Goal: Transaction & Acquisition: Download file/media

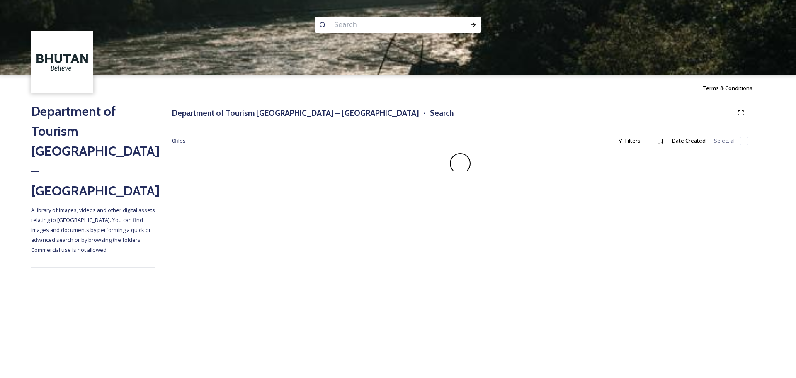
click at [358, 25] on input at bounding box center [387, 25] width 114 height 18
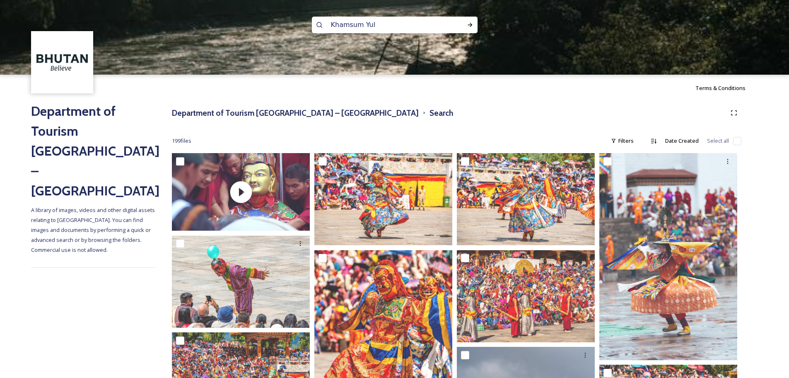
type input "Khamsum Yula"
type input "K"
type input "Khamsum [PERSON_NAME]"
click at [468, 27] on icon at bounding box center [470, 25] width 7 height 7
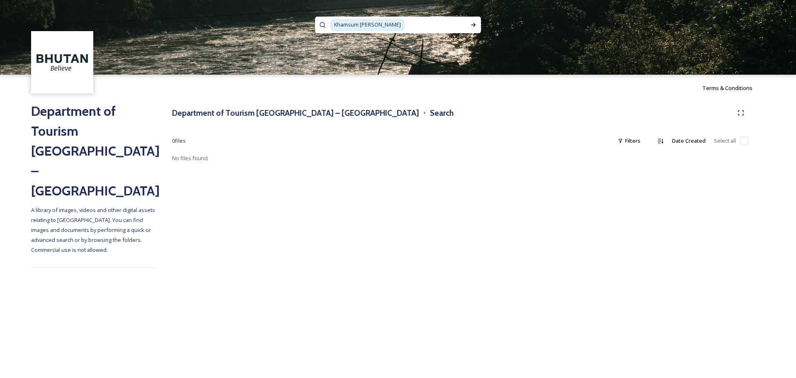
click at [406, 27] on input at bounding box center [436, 25] width 60 height 18
click at [474, 27] on icon at bounding box center [473, 25] width 5 height 4
click at [416, 24] on input "Khamsum Yula" at bounding box center [387, 25] width 114 height 18
click at [470, 26] on icon at bounding box center [473, 25] width 7 height 7
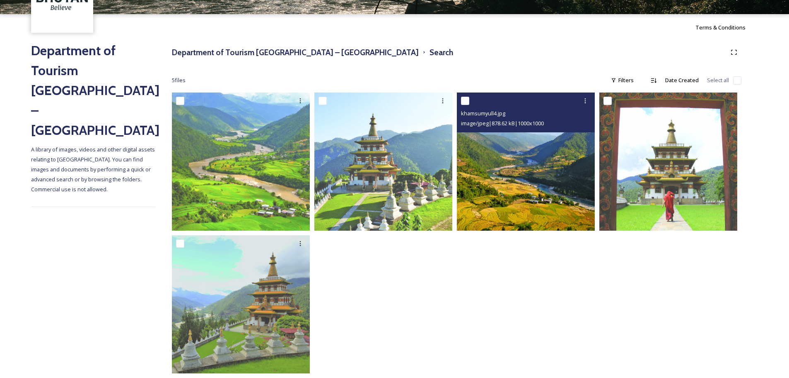
scroll to position [74, 0]
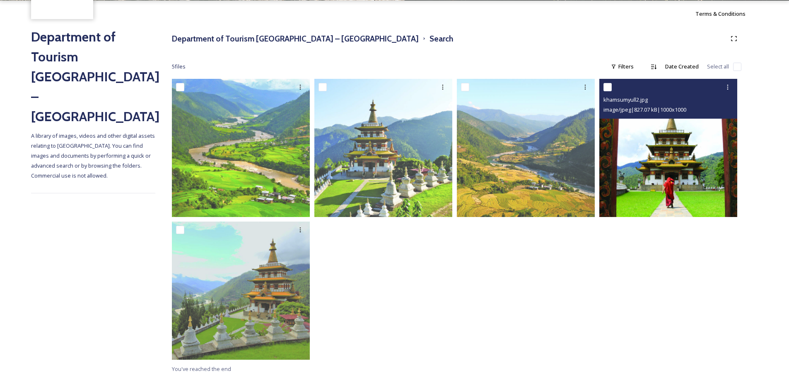
click at [674, 147] on img at bounding box center [669, 148] width 138 height 138
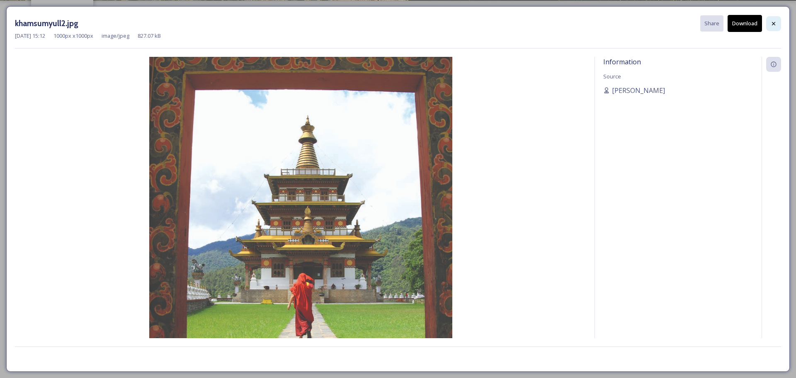
click at [773, 25] on icon at bounding box center [773, 23] width 7 height 7
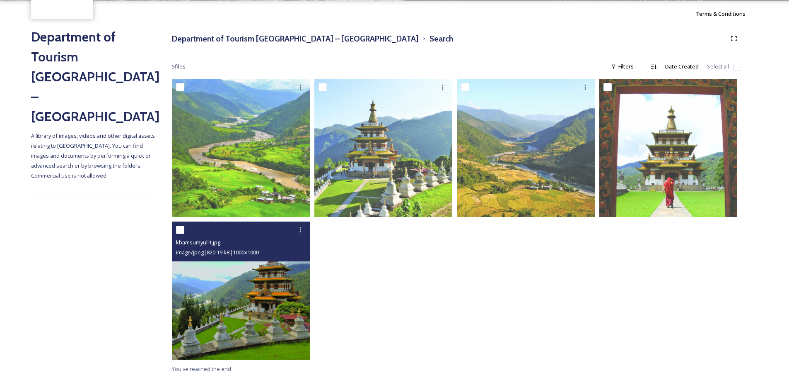
click at [230, 279] on img at bounding box center [241, 290] width 138 height 138
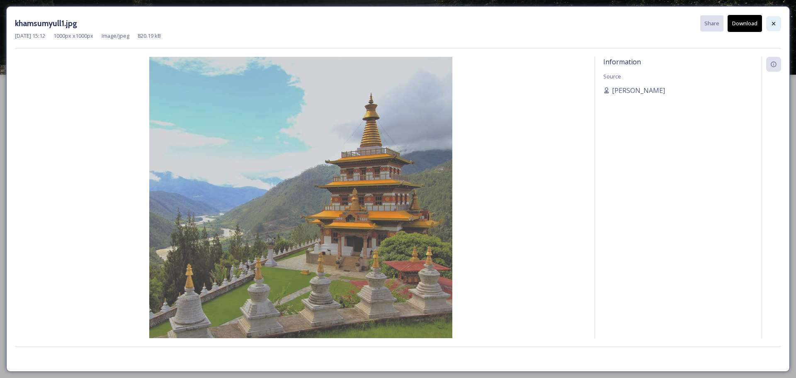
click at [773, 25] on icon at bounding box center [773, 23] width 7 height 7
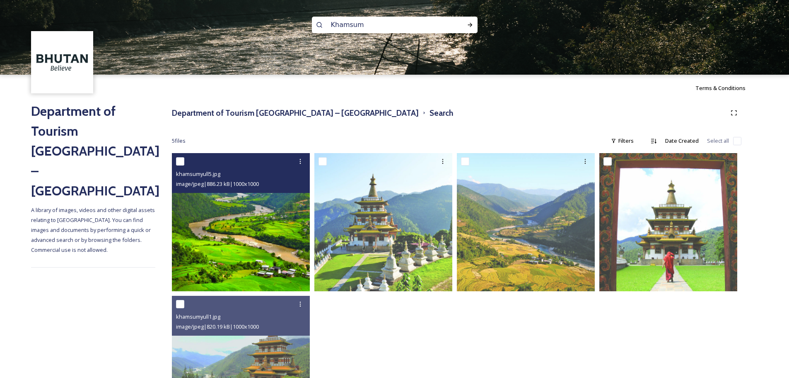
click at [215, 225] on img at bounding box center [241, 222] width 138 height 138
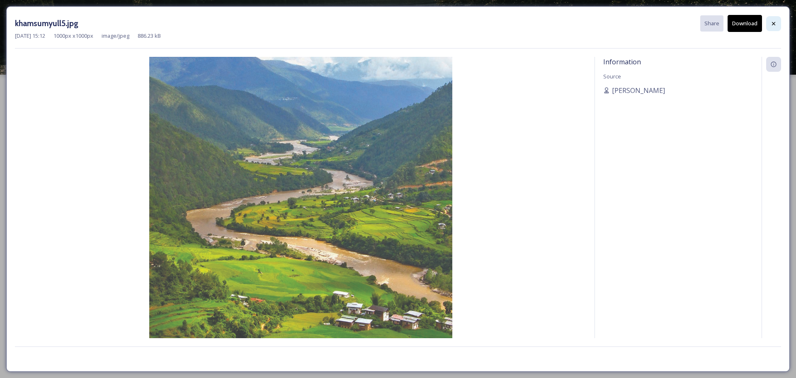
click at [778, 24] on div at bounding box center [773, 23] width 15 height 15
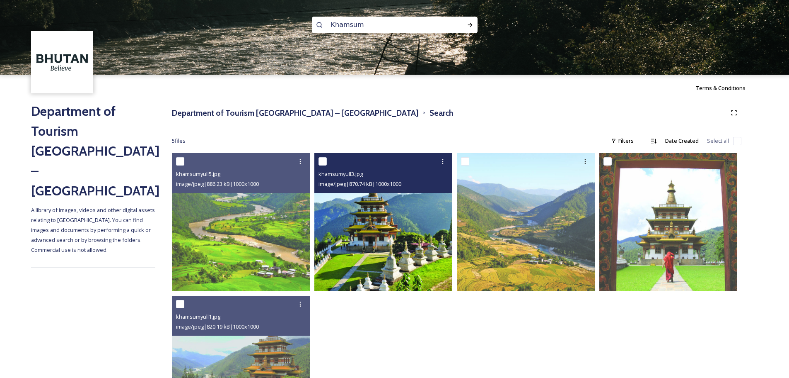
click at [402, 204] on img at bounding box center [384, 222] width 138 height 138
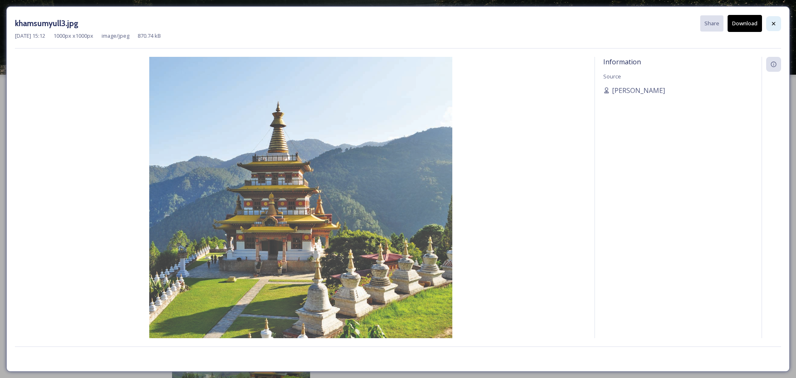
click at [772, 24] on icon at bounding box center [773, 23] width 3 height 3
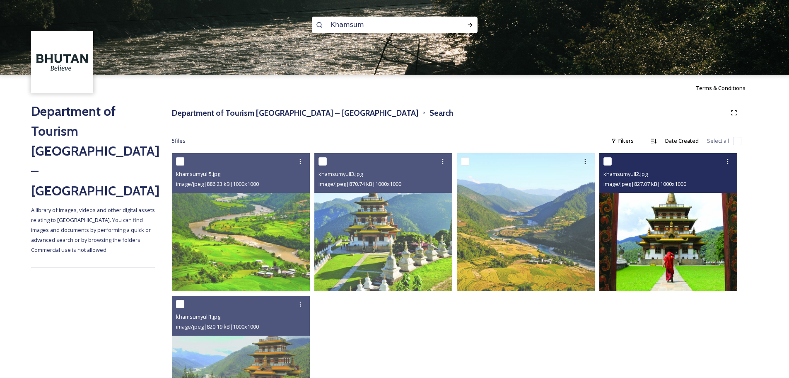
click at [646, 236] on img at bounding box center [669, 222] width 138 height 138
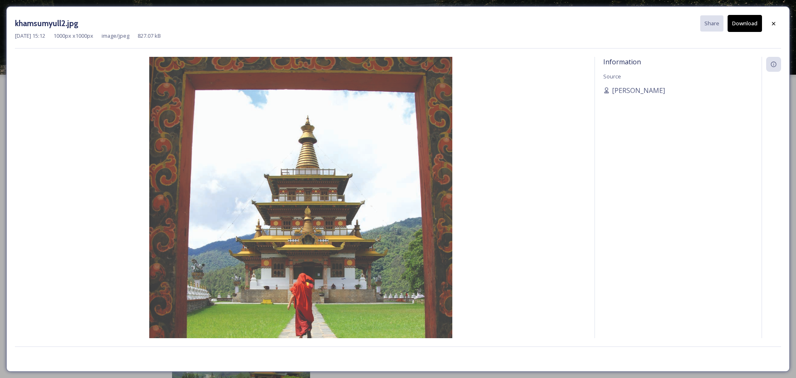
click at [746, 27] on button "Download" at bounding box center [744, 23] width 34 height 17
click at [773, 26] on icon at bounding box center [773, 23] width 7 height 7
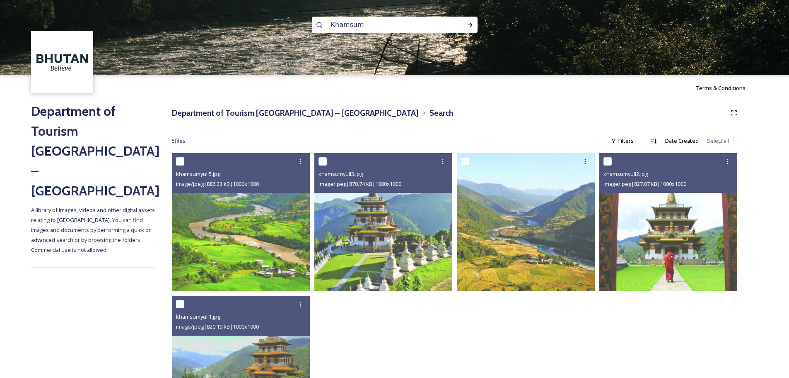
click at [336, 29] on input "Khamsum" at bounding box center [384, 25] width 114 height 18
paste input "Sangchhen [PERSON_NAME] [PERSON_NAME]"
click at [473, 25] on icon at bounding box center [470, 25] width 7 height 7
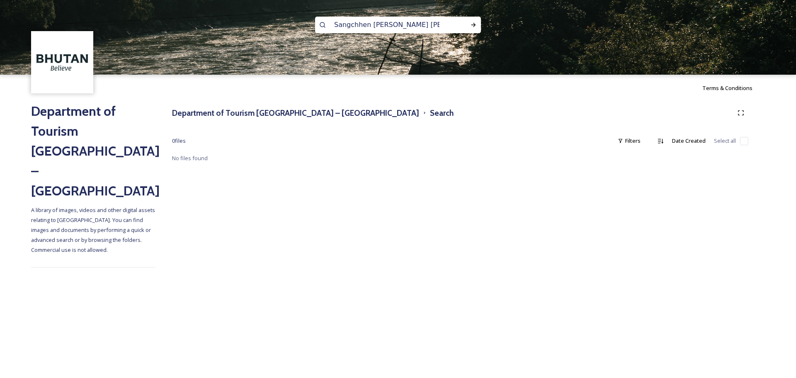
click at [390, 27] on input "Sangchhen [PERSON_NAME] [PERSON_NAME]" at bounding box center [387, 25] width 114 height 18
drag, startPoint x: 368, startPoint y: 25, endPoint x: 505, endPoint y: 27, distance: 137.2
click at [505, 27] on div "Sangchhen [PERSON_NAME] [PERSON_NAME]" at bounding box center [398, 37] width 796 height 75
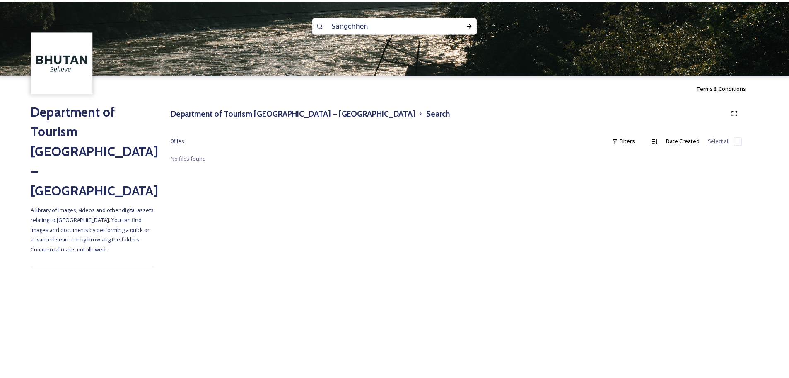
scroll to position [0, 0]
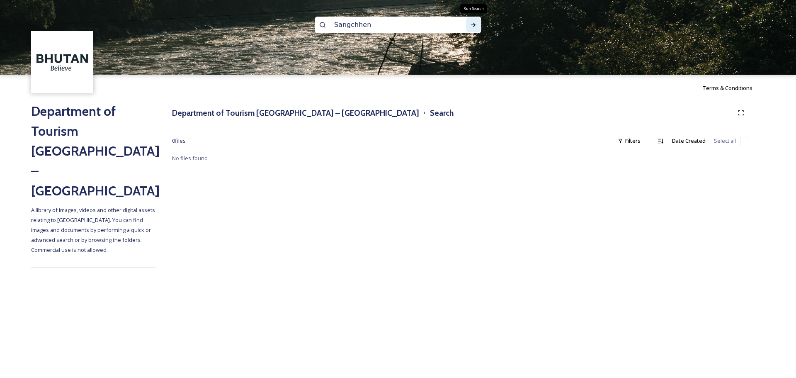
type input "Sangchhen"
click at [474, 24] on icon at bounding box center [473, 25] width 7 height 7
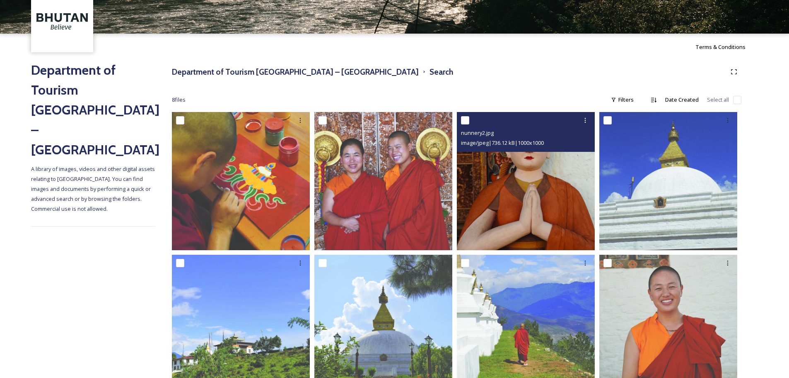
scroll to position [74, 0]
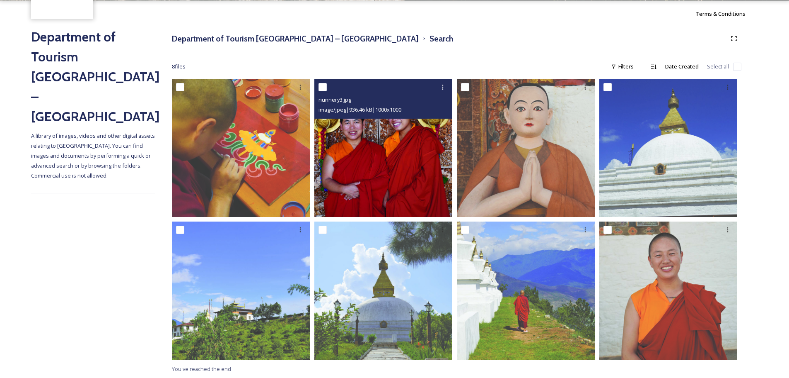
click at [389, 166] on img at bounding box center [384, 148] width 138 height 138
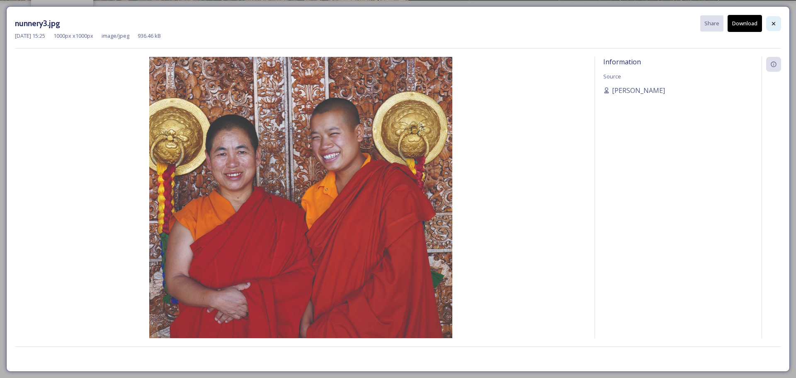
click at [770, 27] on div at bounding box center [773, 23] width 15 height 15
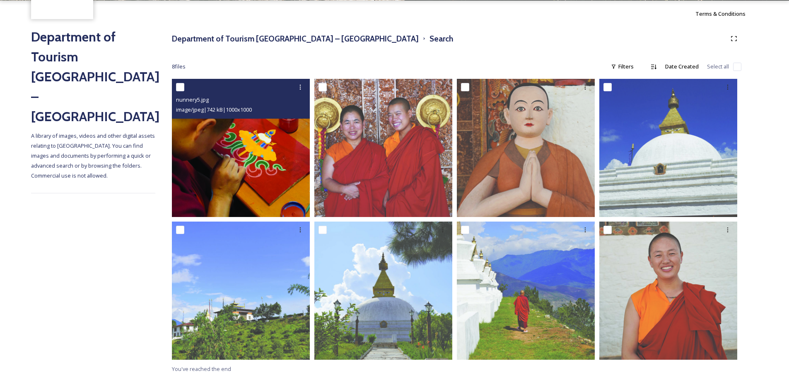
click at [267, 165] on img at bounding box center [241, 148] width 138 height 138
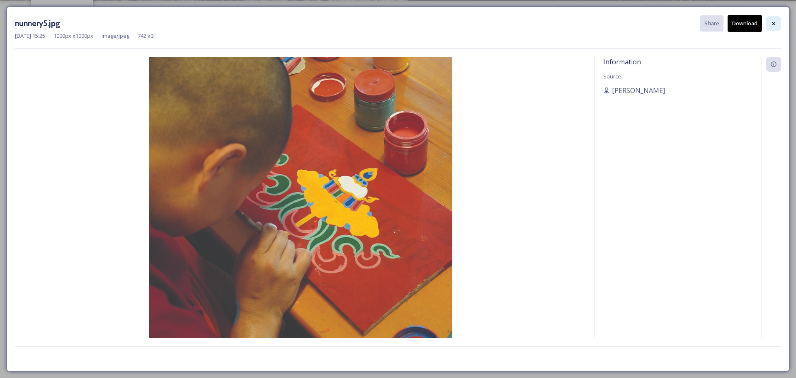
click at [775, 24] on icon at bounding box center [773, 23] width 7 height 7
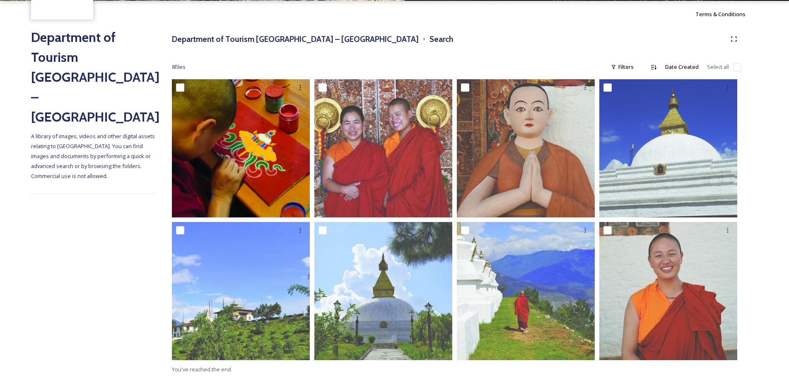
scroll to position [74, 0]
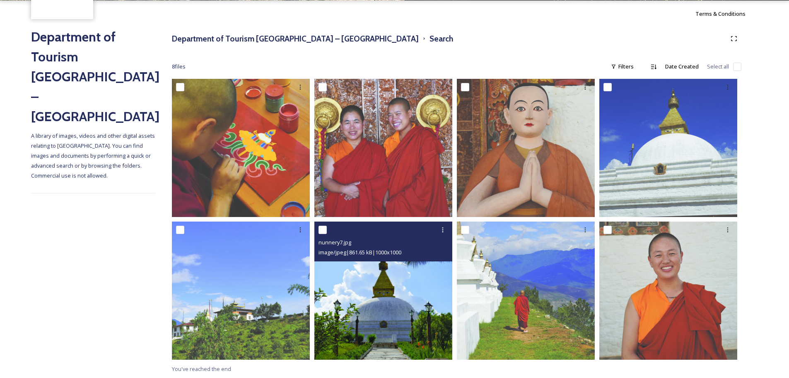
click at [360, 286] on img at bounding box center [384, 290] width 138 height 138
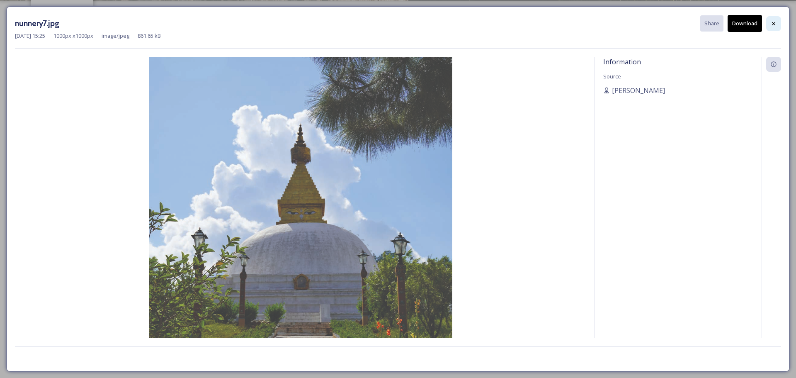
click at [774, 27] on div at bounding box center [773, 23] width 15 height 15
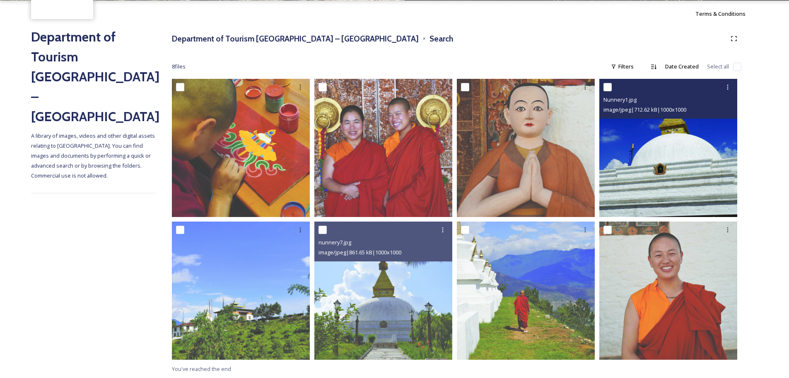
click at [656, 184] on img at bounding box center [669, 148] width 138 height 138
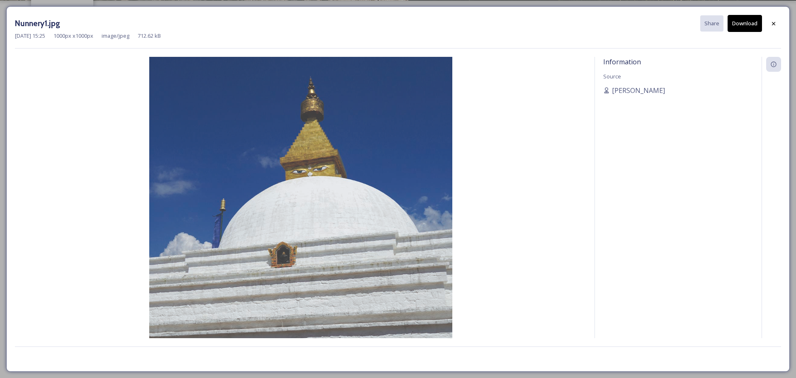
click at [739, 26] on button "Download" at bounding box center [744, 23] width 34 height 17
click at [774, 23] on icon at bounding box center [773, 23] width 3 height 3
